Goal: Check status

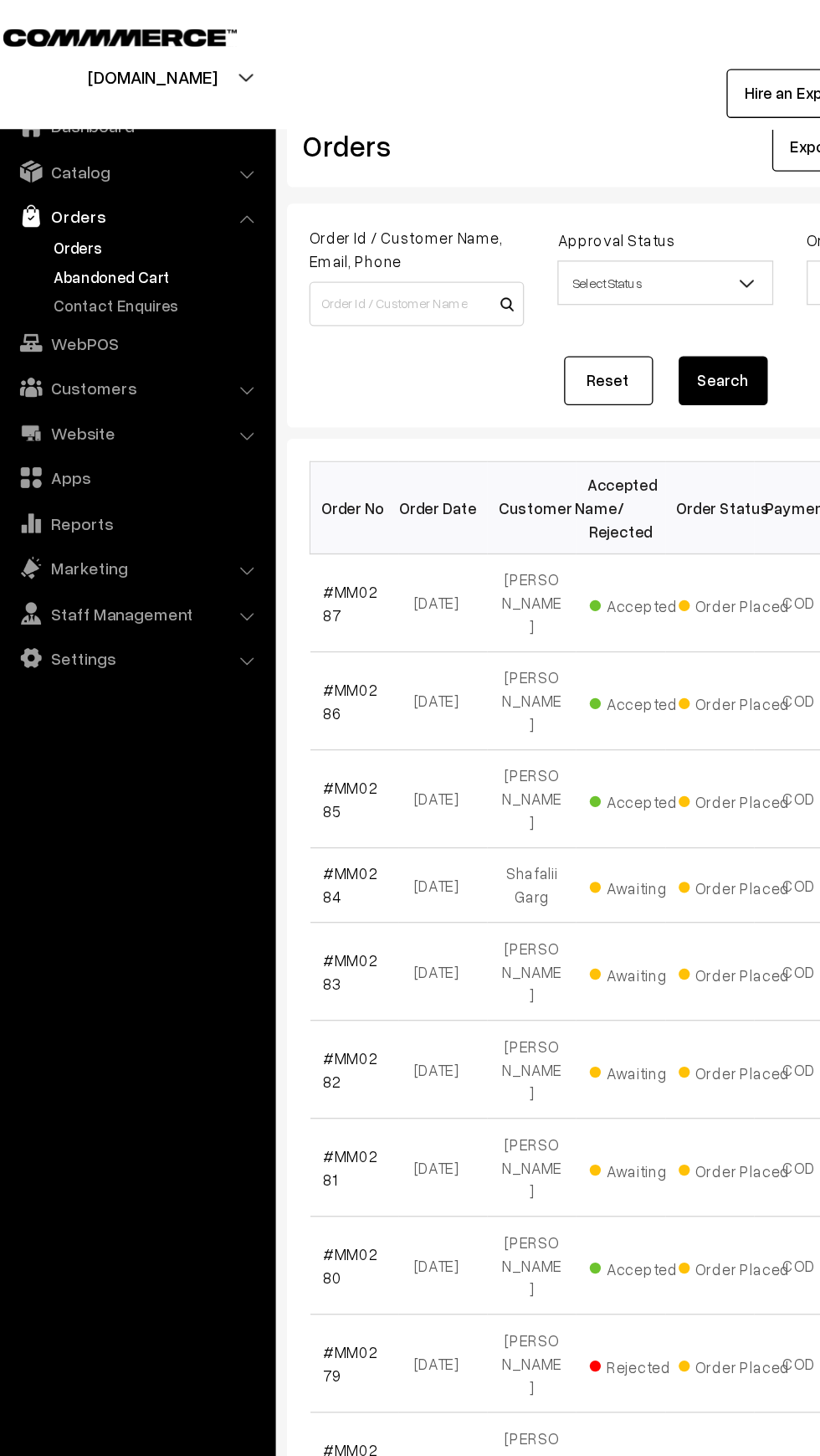
click at [77, 208] on link "Abandoned Cart" at bounding box center [137, 208] width 165 height 18
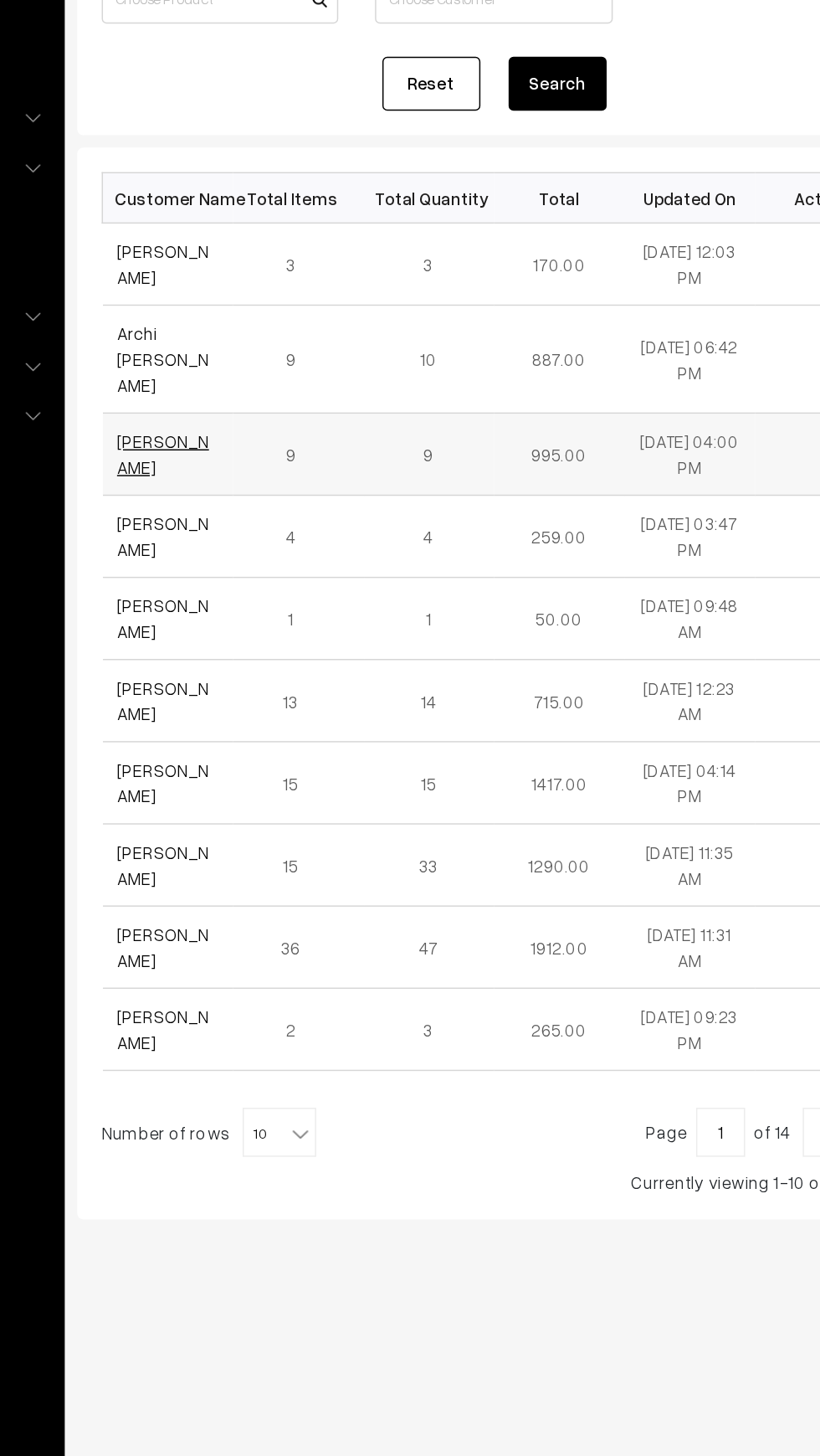
click at [290, 508] on link "[PERSON_NAME]" at bounding box center [294, 523] width 63 height 31
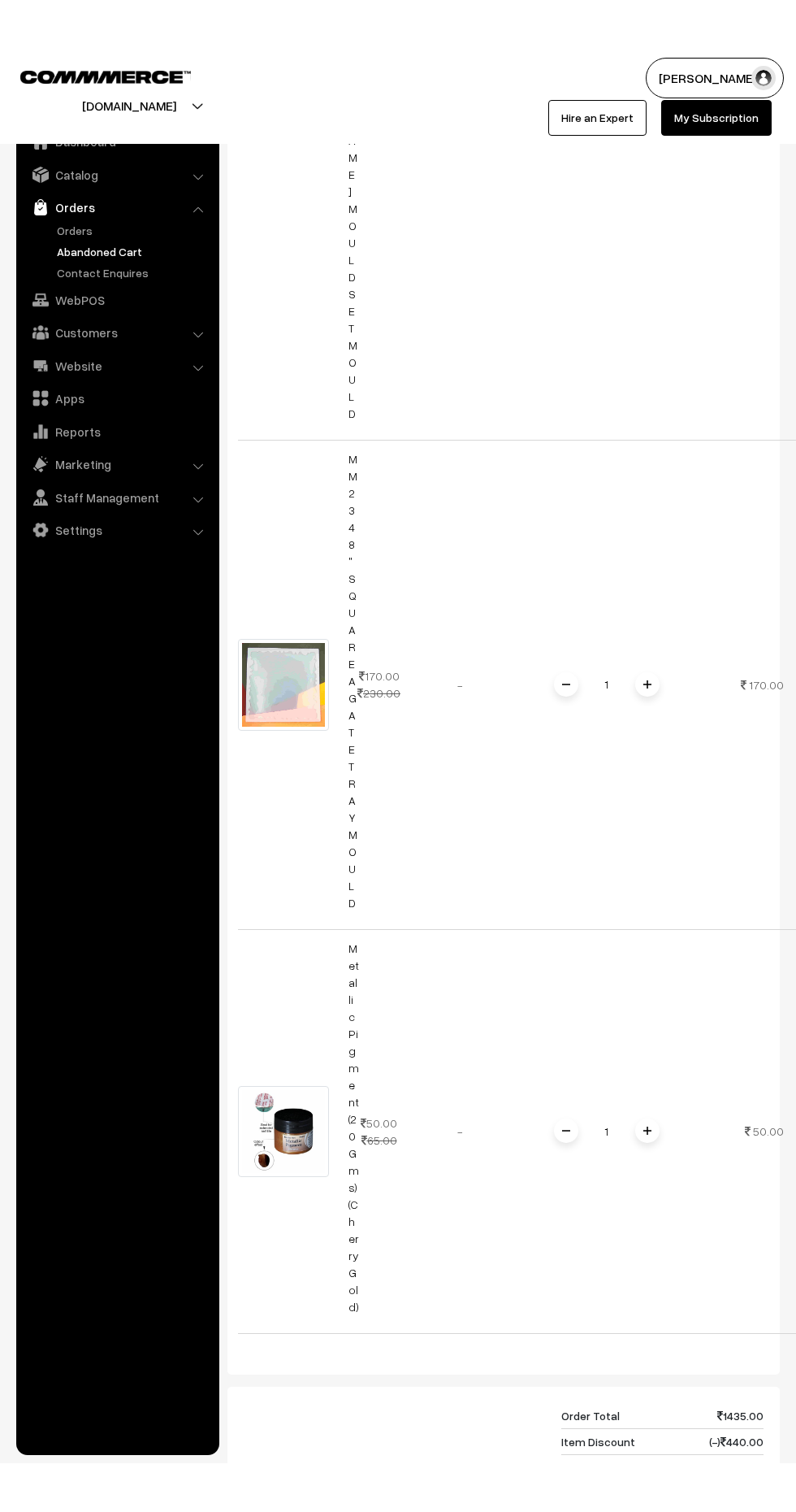
scroll to position [0, 46]
